Goal: Check status

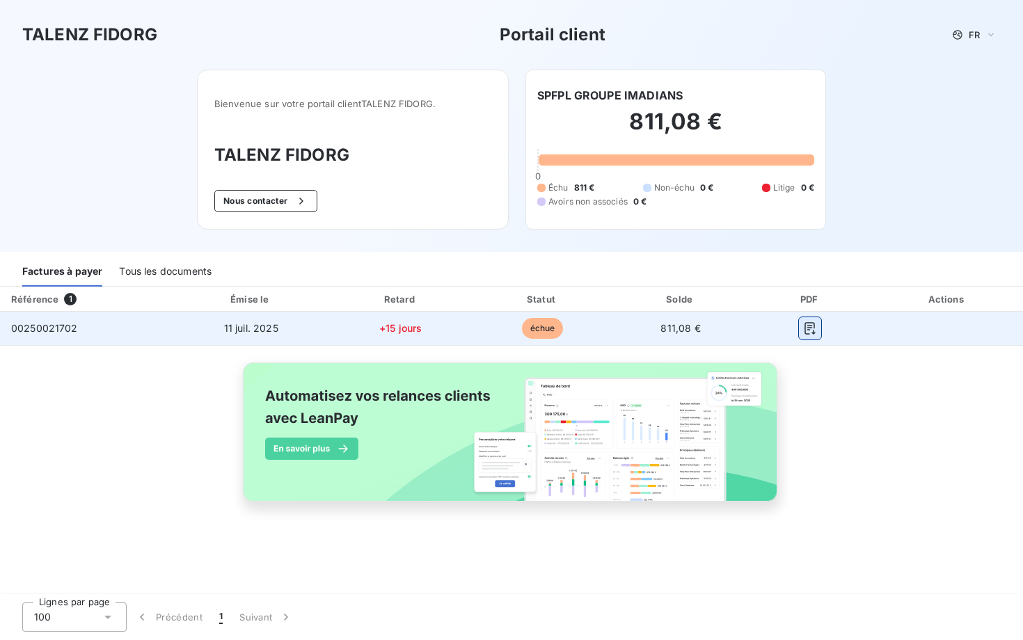
click at [815, 327] on icon "button" at bounding box center [810, 328] width 10 height 13
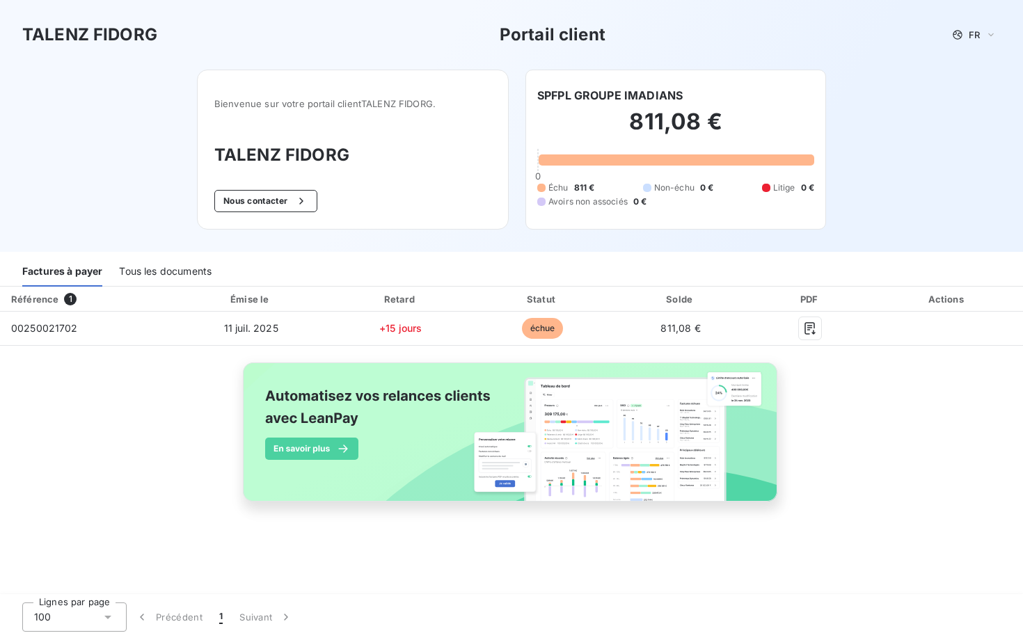
click at [849, 398] on div "Référence 1 Émise le Retard Statut Solde PDF Actions 00250021702 11 juil. 2025 …" at bounding box center [511, 410] width 1023 height 247
